Goal: Book appointment/travel/reservation

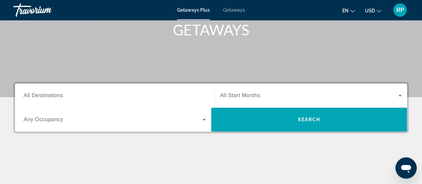
scroll to position [108, 0]
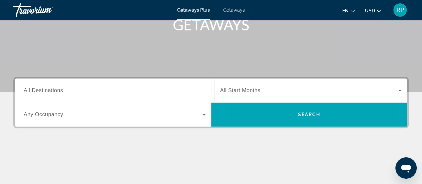
click at [255, 93] on span "All Start Months" at bounding box center [240, 90] width 40 height 6
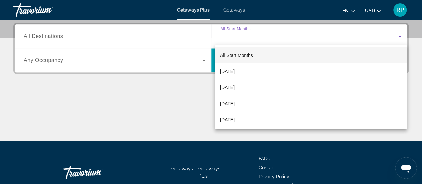
scroll to position [163, 0]
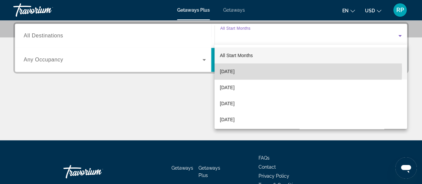
click at [251, 70] on mat-option "October 2025" at bounding box center [311, 71] width 193 height 16
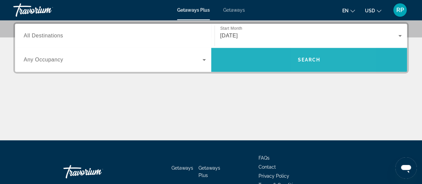
click at [307, 62] on span "Search" at bounding box center [309, 60] width 196 height 16
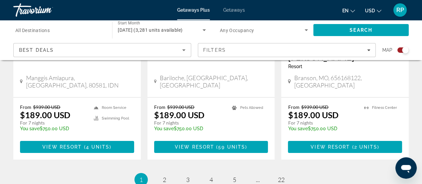
scroll to position [1083, 0]
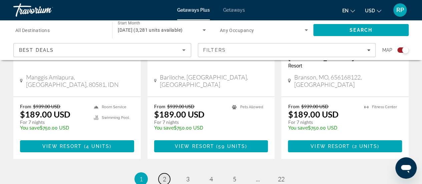
click at [166, 175] on span "2" at bounding box center [164, 178] width 3 height 7
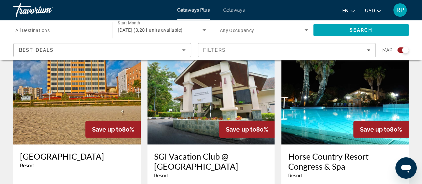
scroll to position [746, 0]
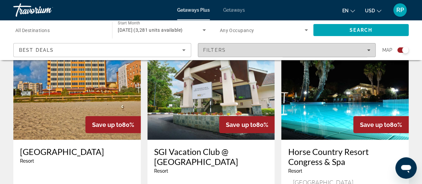
click at [365, 48] on div "Filters" at bounding box center [286, 49] width 167 height 5
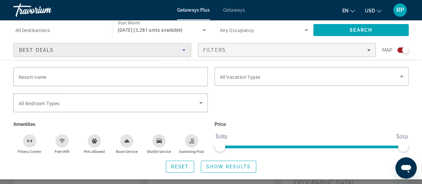
click at [186, 47] on icon "Sort by" at bounding box center [184, 50] width 8 height 8
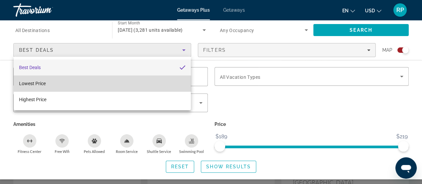
click at [105, 86] on mat-option "Lowest Price" at bounding box center [102, 83] width 177 height 16
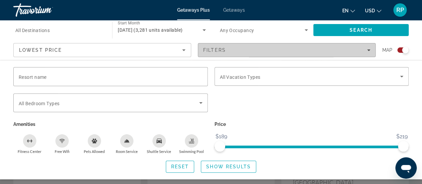
click at [270, 54] on span "Filters" at bounding box center [286, 50] width 177 height 16
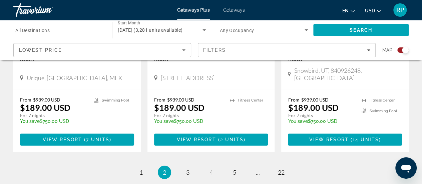
scroll to position [1108, 0]
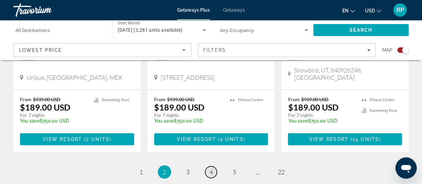
click at [212, 168] on span "4" at bounding box center [211, 171] width 3 height 7
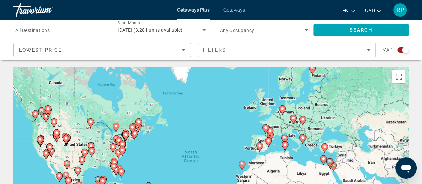
click at [47, 30] on span "All Destinations" at bounding box center [32, 30] width 34 height 5
click at [47, 30] on input "Destination All Destinations" at bounding box center [59, 30] width 88 height 8
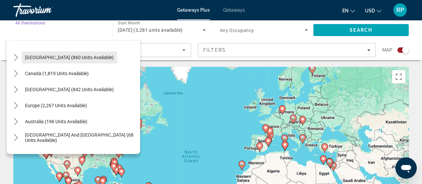
scroll to position [39, 0]
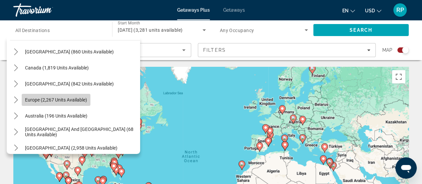
click at [51, 99] on span "Europe (2,267 units available)" at bounding box center [56, 99] width 62 height 5
type input "**********"
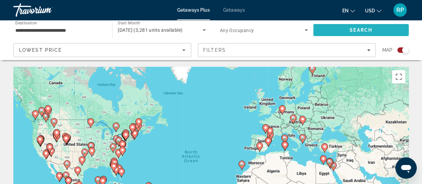
click at [353, 31] on span "Search" at bounding box center [361, 29] width 23 height 5
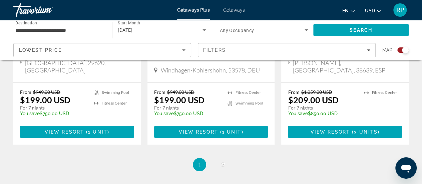
scroll to position [1151, 0]
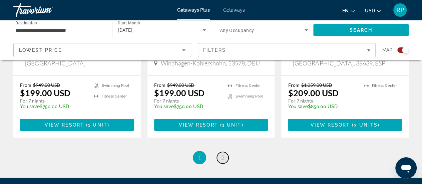
click at [225, 152] on link "page 2" at bounding box center [223, 158] width 12 height 12
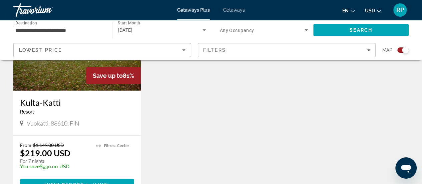
scroll to position [796, 0]
click at [68, 177] on span "Main content" at bounding box center [77, 185] width 114 height 16
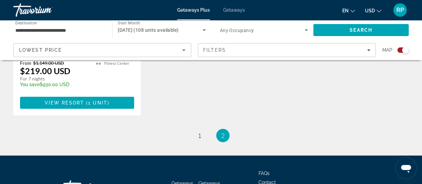
scroll to position [896, 0]
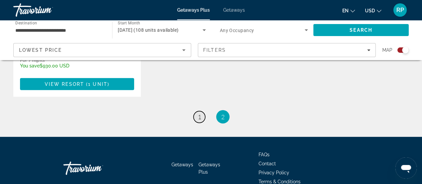
click at [201, 113] on span "1" at bounding box center [199, 116] width 3 height 7
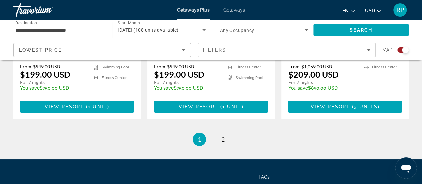
scroll to position [1181, 0]
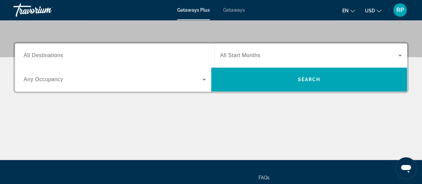
scroll to position [145, 0]
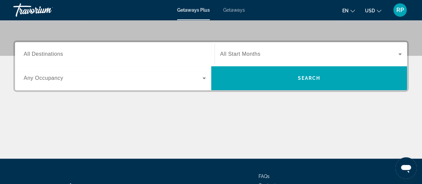
click at [260, 54] on span "All Start Months" at bounding box center [240, 54] width 40 height 6
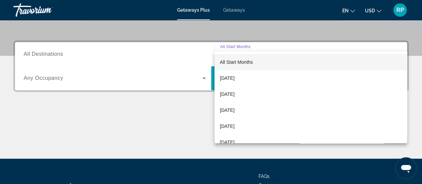
scroll to position [163, 0]
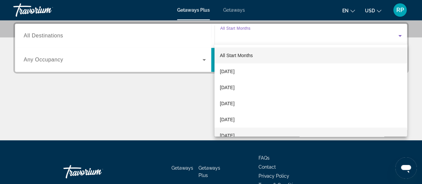
click at [235, 132] on span "February 2026" at bounding box center [227, 136] width 15 height 8
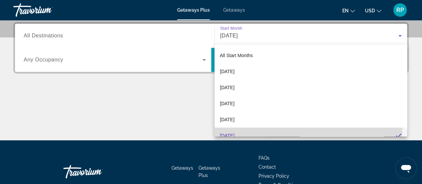
scroll to position [0, 0]
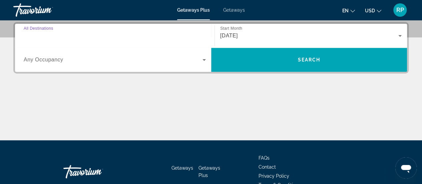
click at [63, 35] on input "Destination All Destinations" at bounding box center [115, 36] width 182 height 8
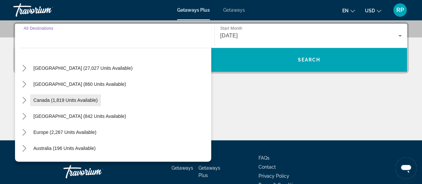
scroll to position [14, 0]
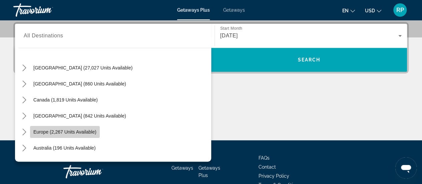
click at [87, 129] on span "Europe (2,267 units available)" at bounding box center [64, 131] width 63 height 5
type input "**********"
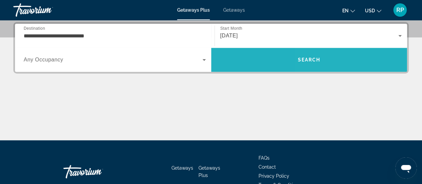
click at [314, 61] on span "Search" at bounding box center [309, 59] width 23 height 5
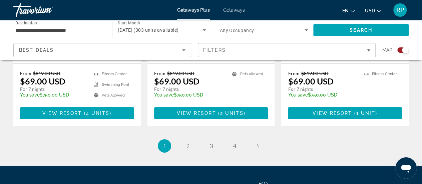
scroll to position [1085, 0]
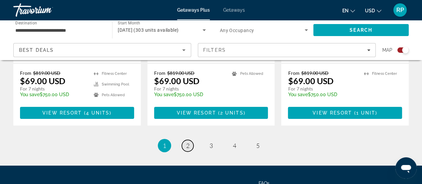
click at [187, 142] on span "2" at bounding box center [187, 145] width 3 height 7
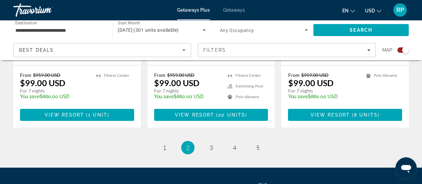
scroll to position [1109, 0]
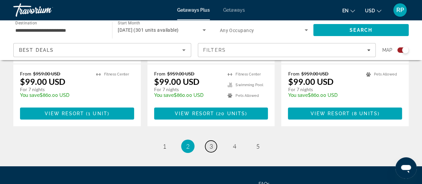
click at [213, 141] on link "page 3" at bounding box center [211, 147] width 12 height 12
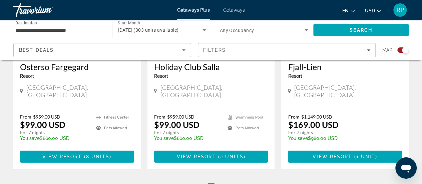
scroll to position [1075, 0]
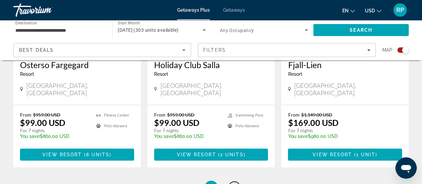
click at [233, 184] on span "4" at bounding box center [234, 187] width 3 height 7
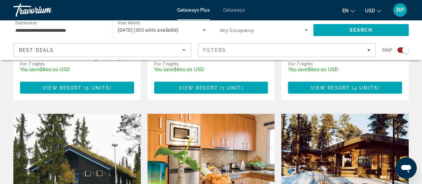
scroll to position [677, 0]
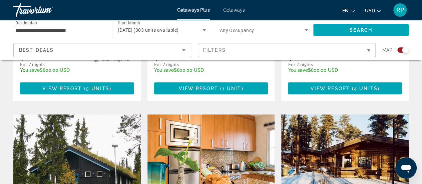
click at [74, 121] on img "Main content" at bounding box center [77, 168] width 128 height 107
